Goal: Find contact information: Find contact information

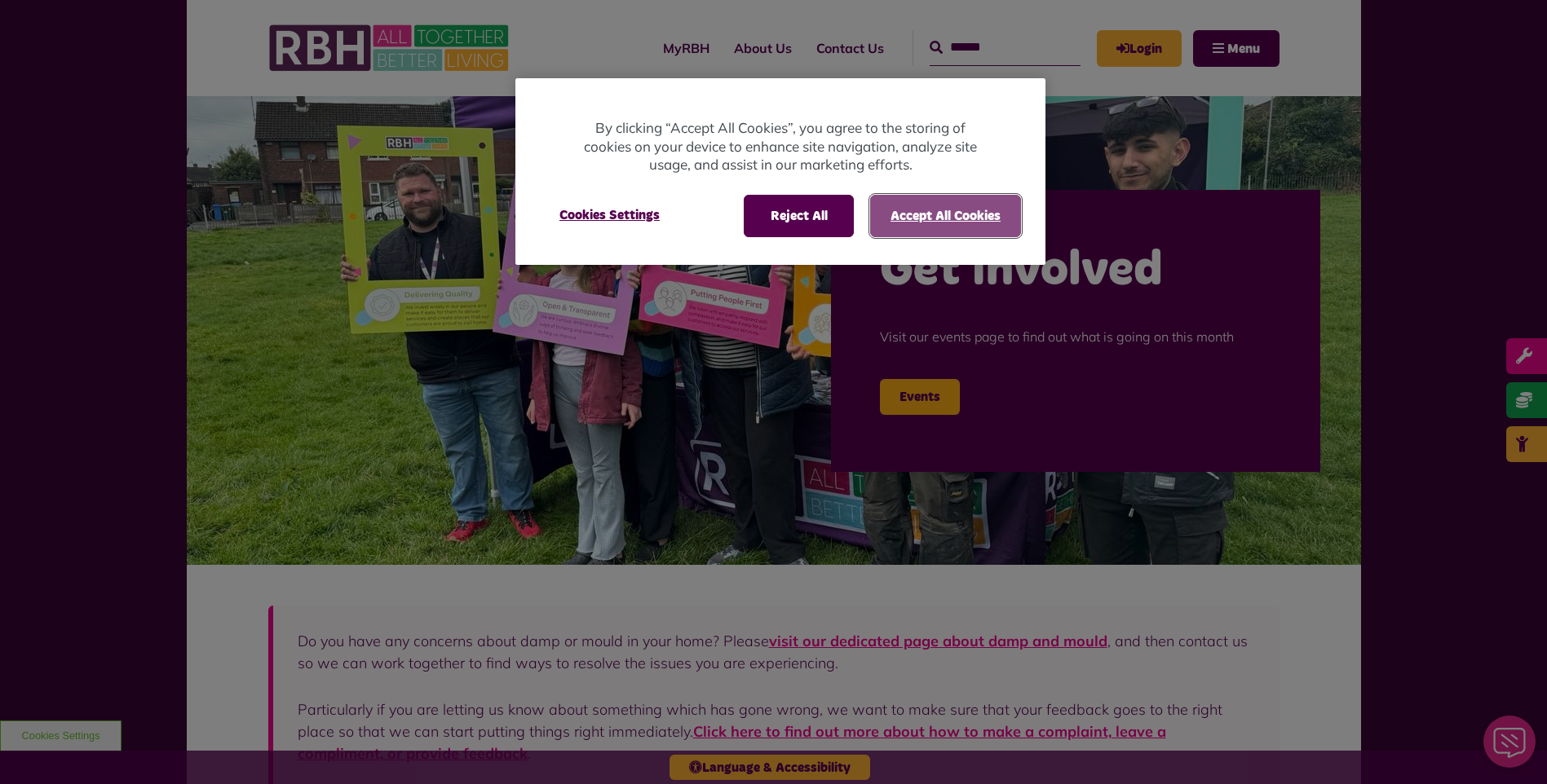
click at [914, 203] on button "Accept All Cookies" at bounding box center [945, 216] width 151 height 42
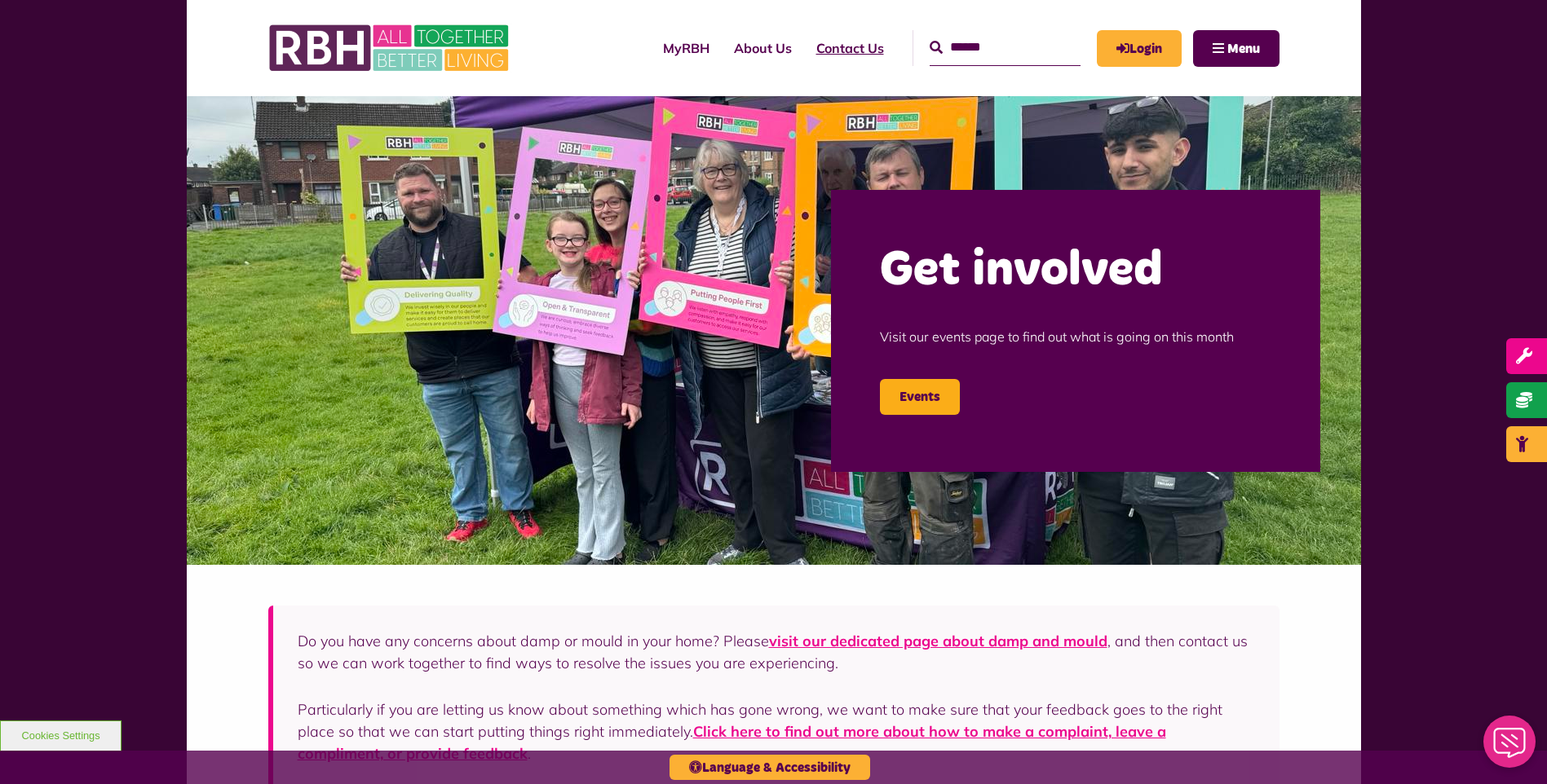
click at [837, 45] on link "Contact Us" at bounding box center [851, 48] width 92 height 44
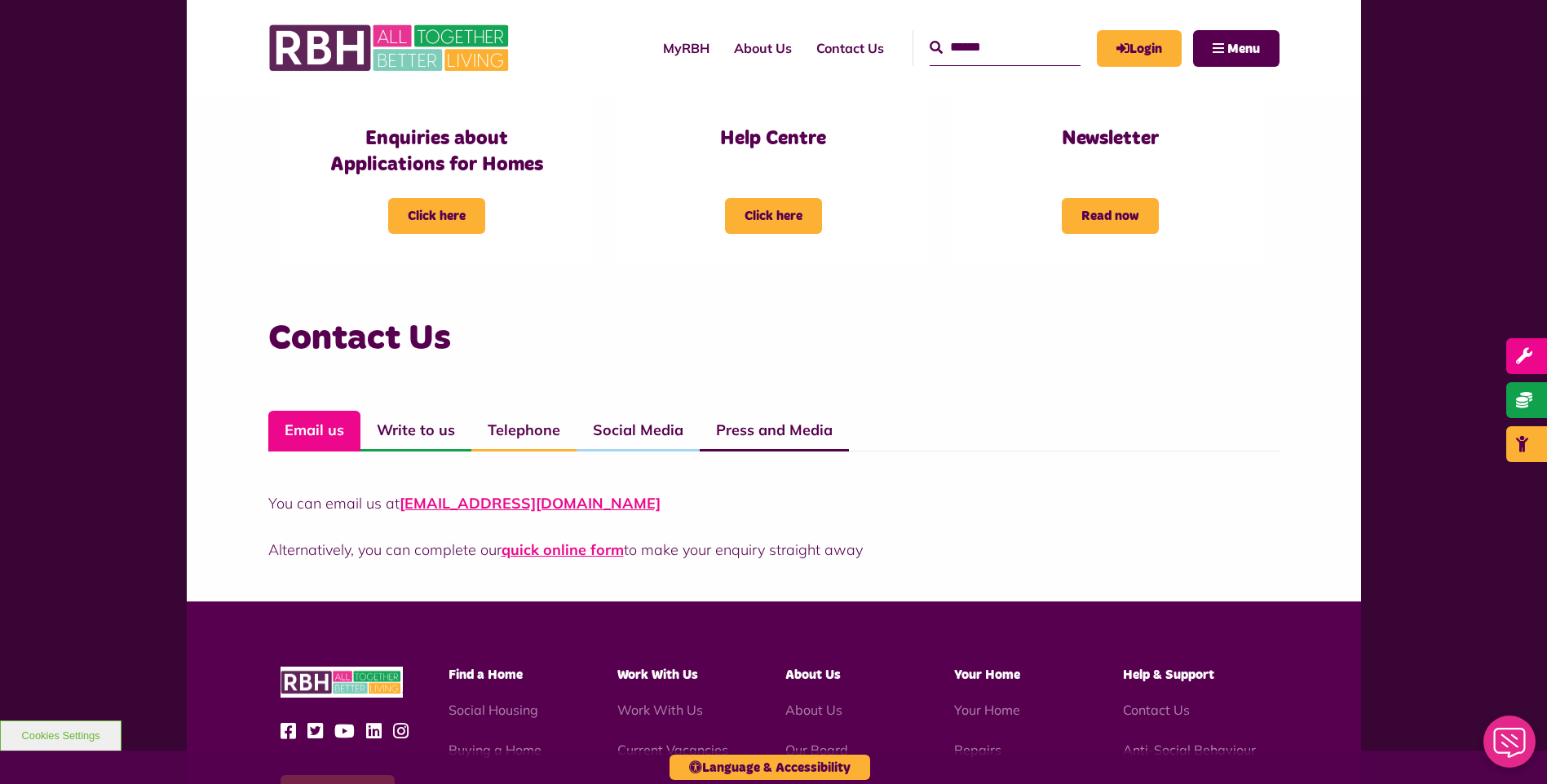
scroll to position [1060, 0]
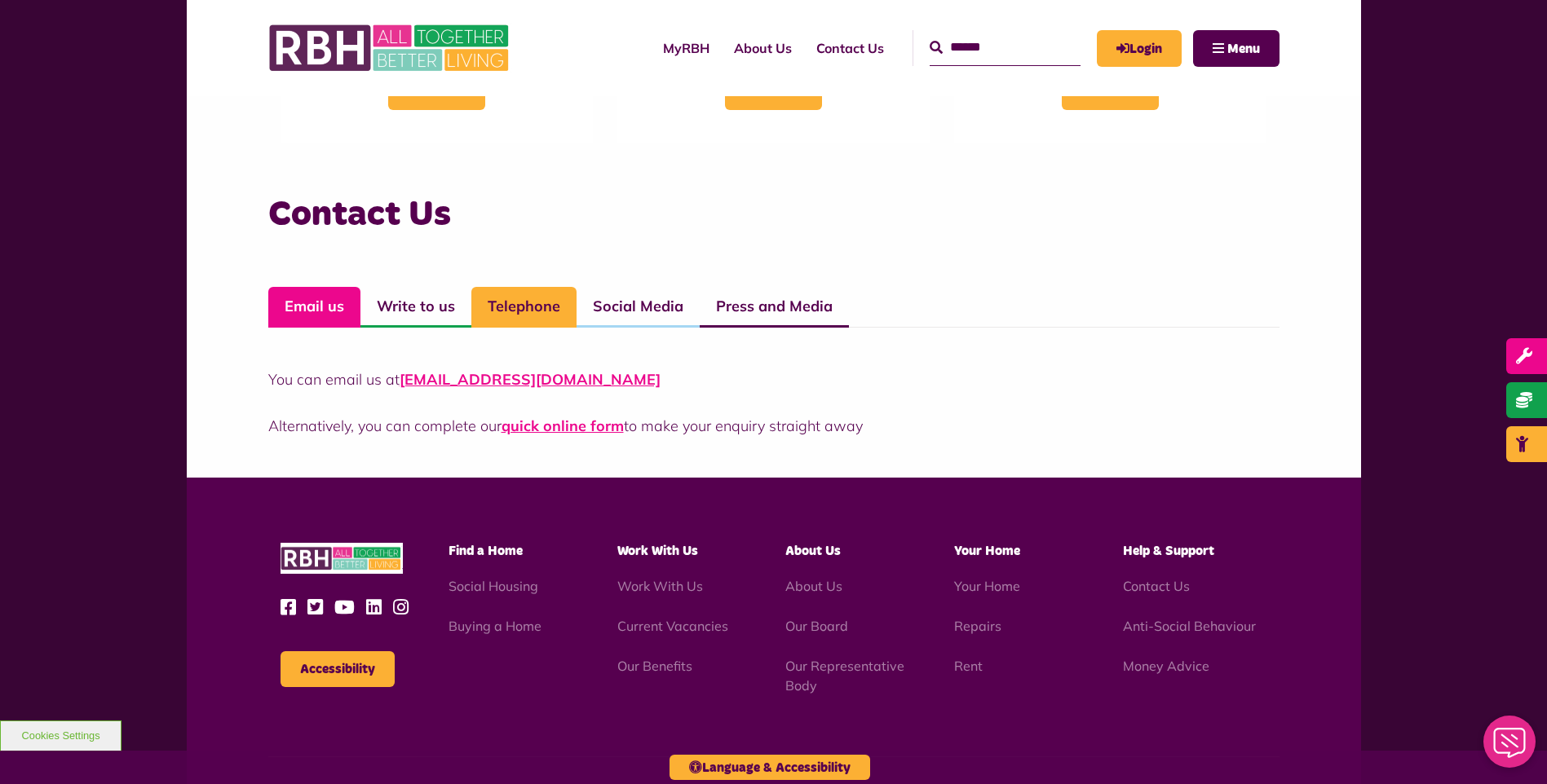
click at [524, 321] on link "Telephone" at bounding box center [524, 308] width 105 height 41
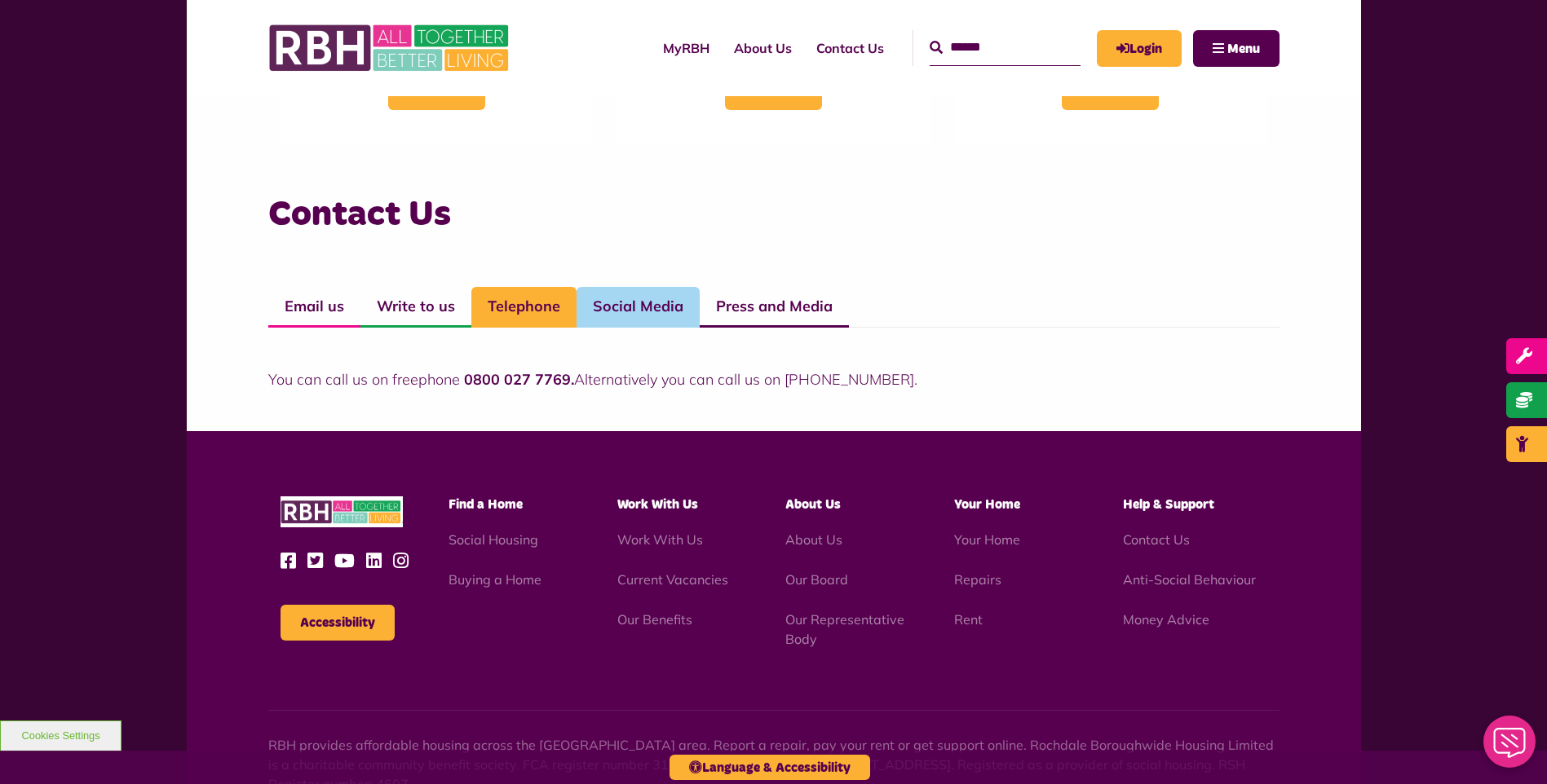
click at [625, 308] on link "Social Media" at bounding box center [637, 308] width 123 height 41
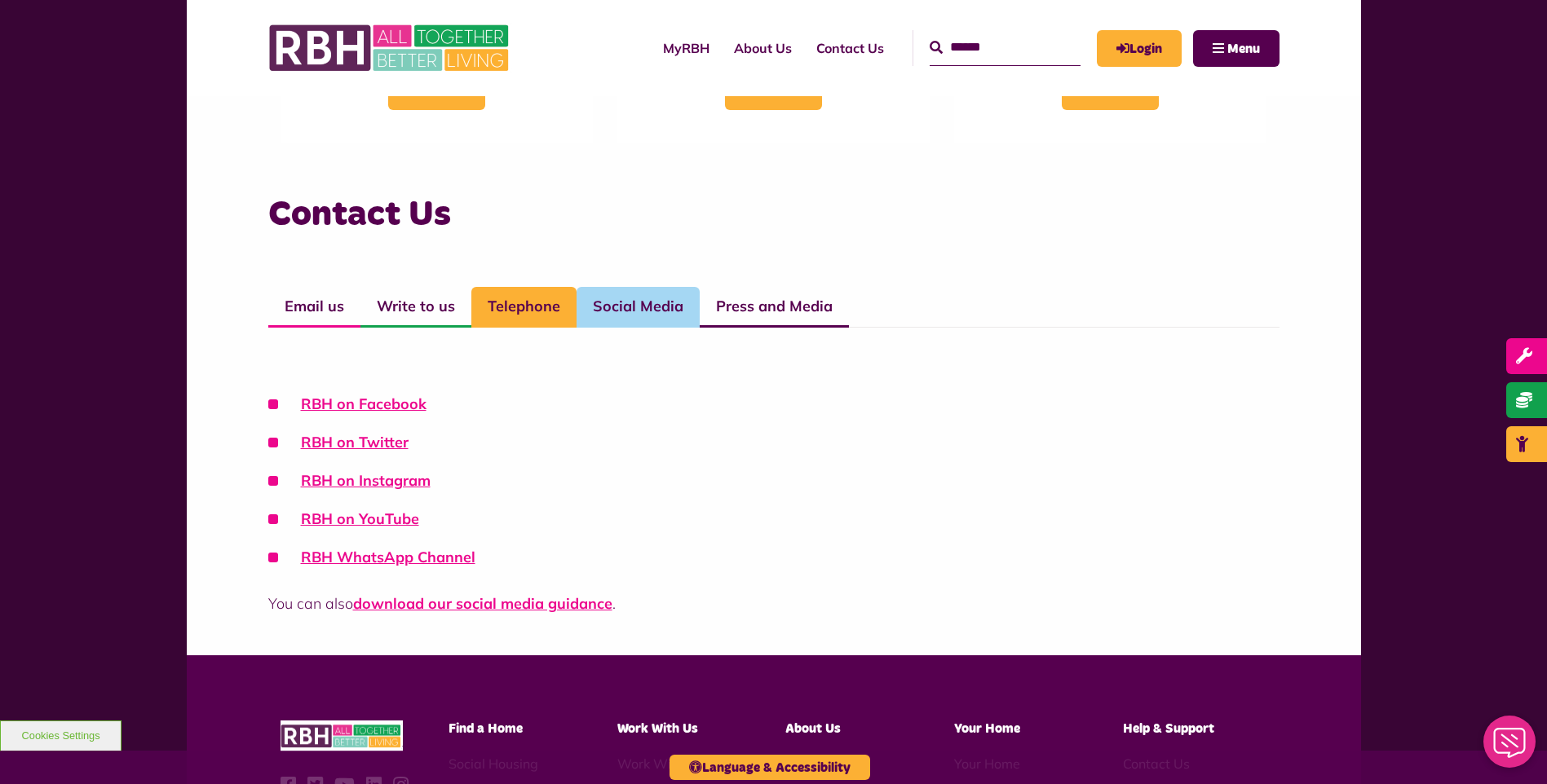
click at [528, 306] on link "Telephone" at bounding box center [524, 308] width 105 height 41
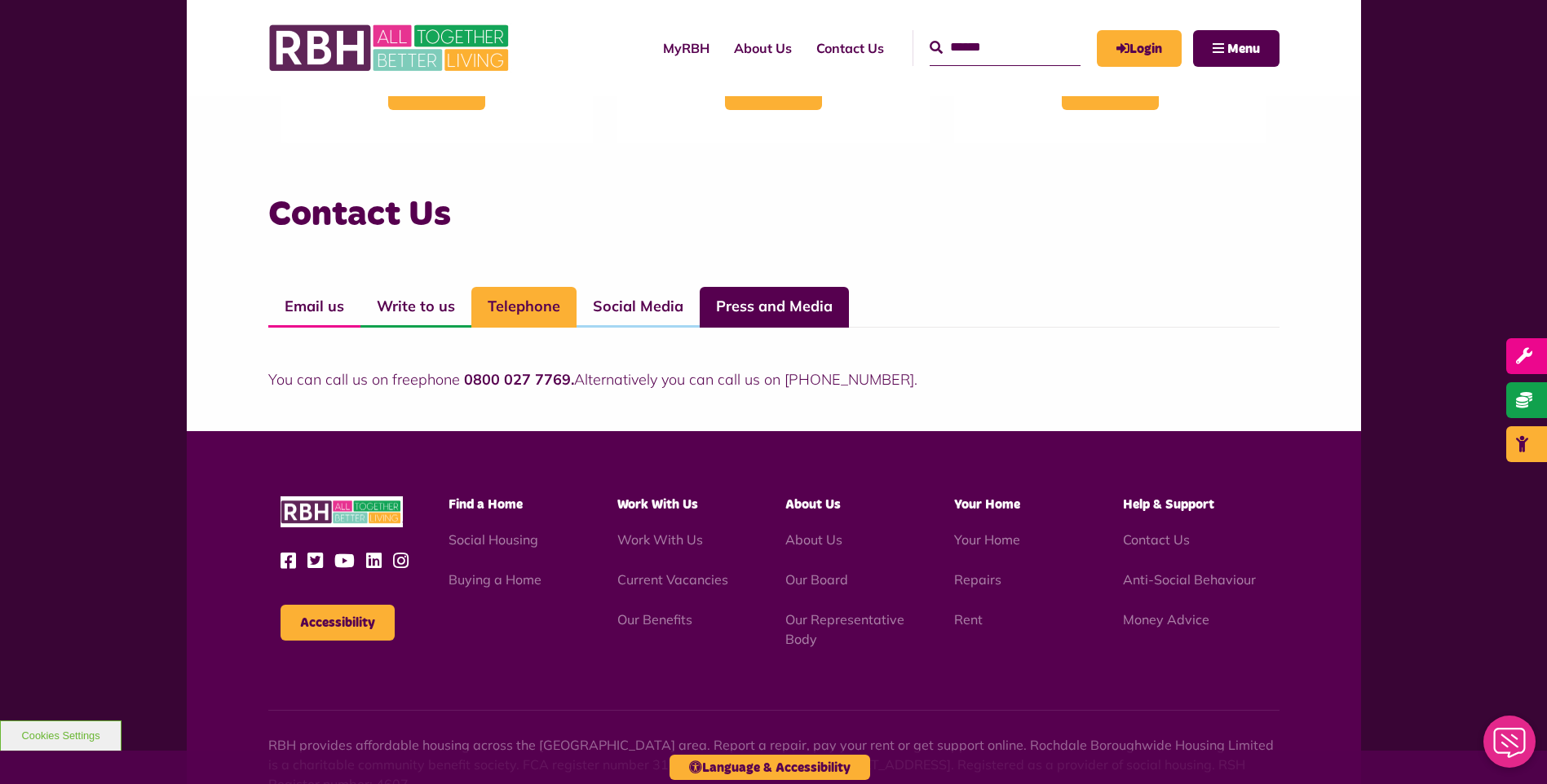
click at [744, 297] on link "Press and Media" at bounding box center [775, 308] width 150 height 41
click at [481, 309] on link "Telephone" at bounding box center [524, 308] width 105 height 41
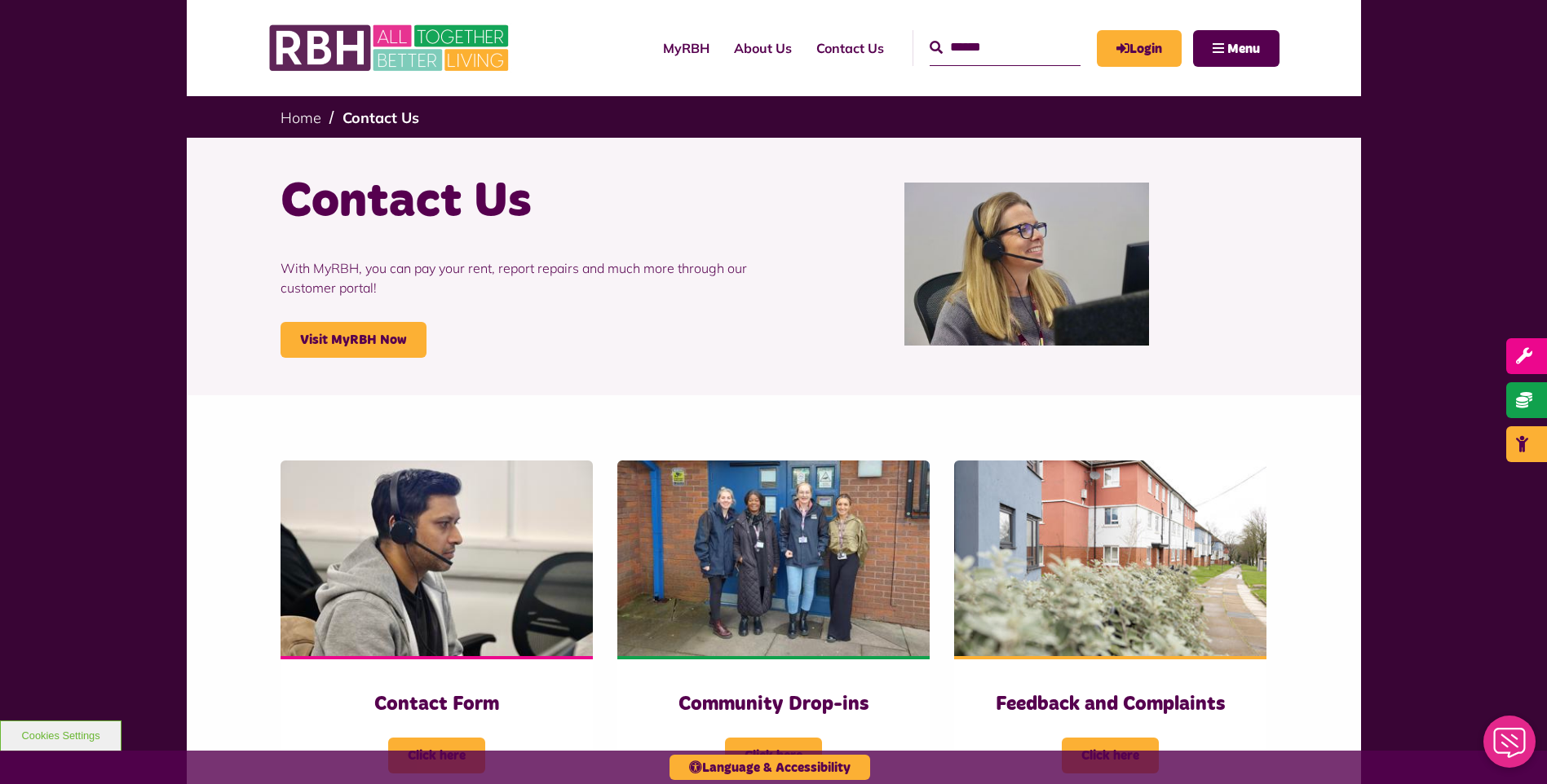
scroll to position [0, 0]
